Goal: Information Seeking & Learning: Find specific fact

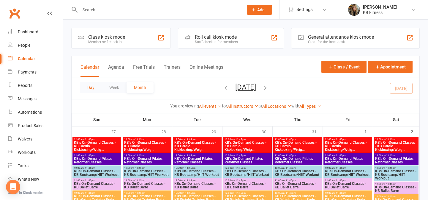
click at [86, 88] on button "Day" at bounding box center [91, 87] width 22 height 11
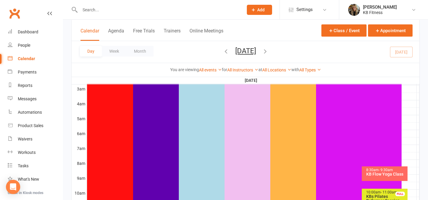
scroll to position [108, 0]
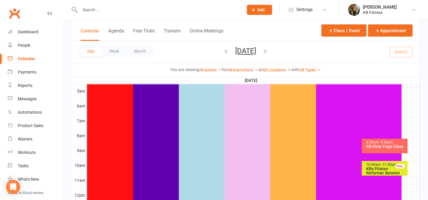
click at [369, 144] on div "KB Flow Yoga Class" at bounding box center [386, 146] width 40 height 4
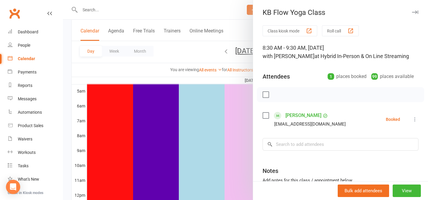
click at [278, 175] on div "Notes" at bounding box center [341, 169] width 156 height 15
click at [393, 187] on button "View" at bounding box center [407, 190] width 28 height 12
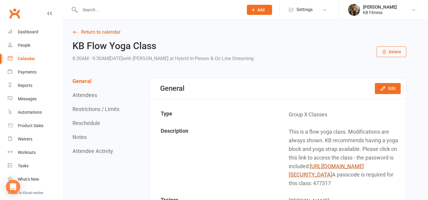
click at [357, 163] on link "[URL][DOMAIN_NAME][SECURITY_DATA]" at bounding box center [326, 170] width 75 height 15
click at [96, 30] on link "Return to calendar" at bounding box center [240, 32] width 334 height 8
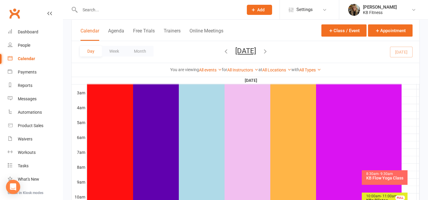
scroll to position [81, 0]
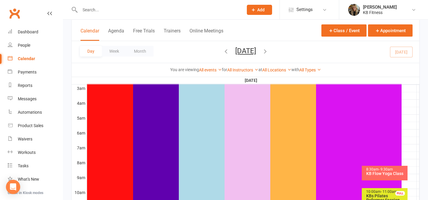
click at [383, 174] on div "KB Flow Yoga Class" at bounding box center [386, 173] width 40 height 4
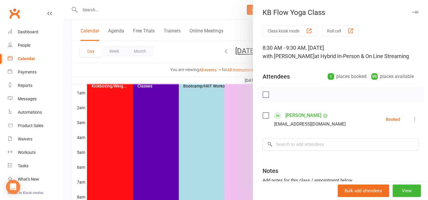
scroll to position [108, 0]
